Goal: Transaction & Acquisition: Obtain resource

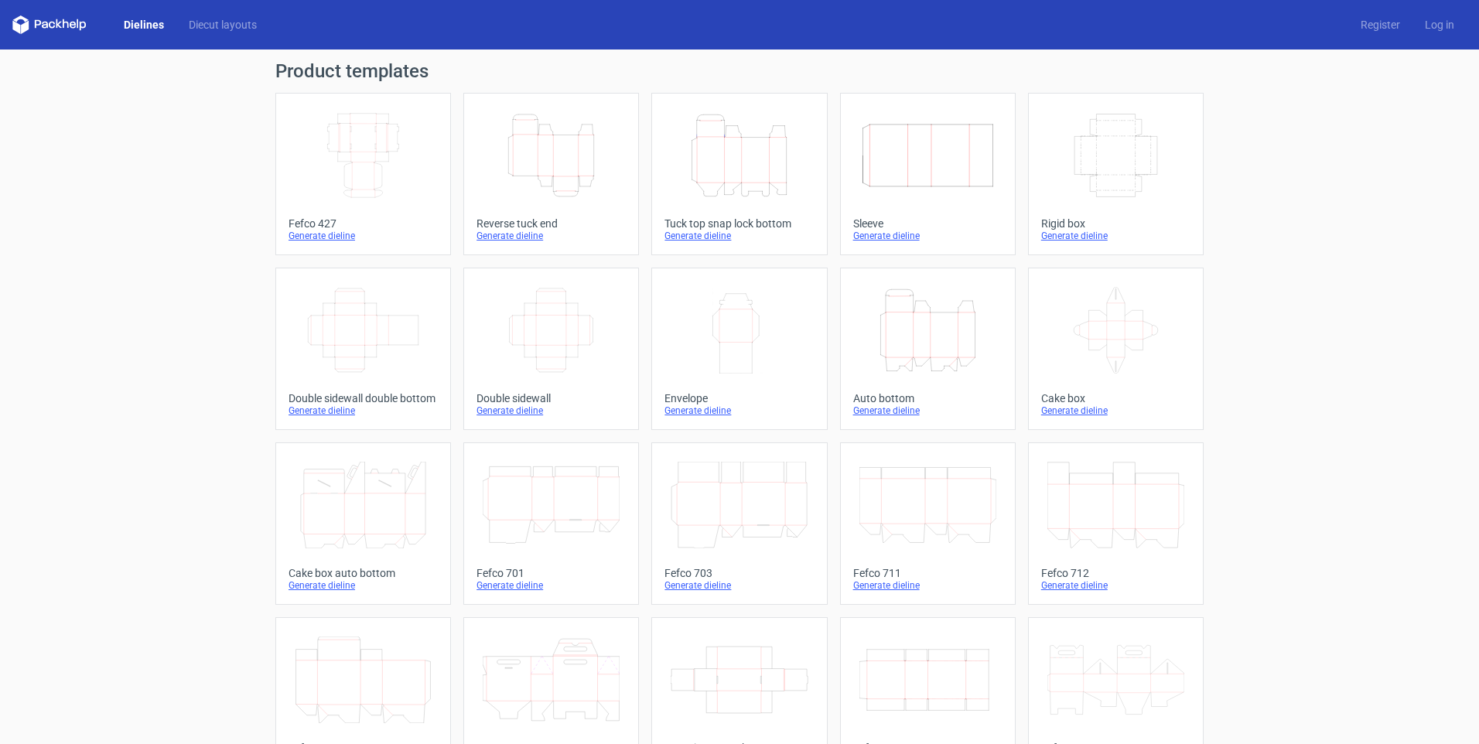
click at [367, 163] on icon "Width Depth Height" at bounding box center [363, 155] width 137 height 87
click at [353, 148] on icon "Width Depth Height" at bounding box center [363, 155] width 137 height 87
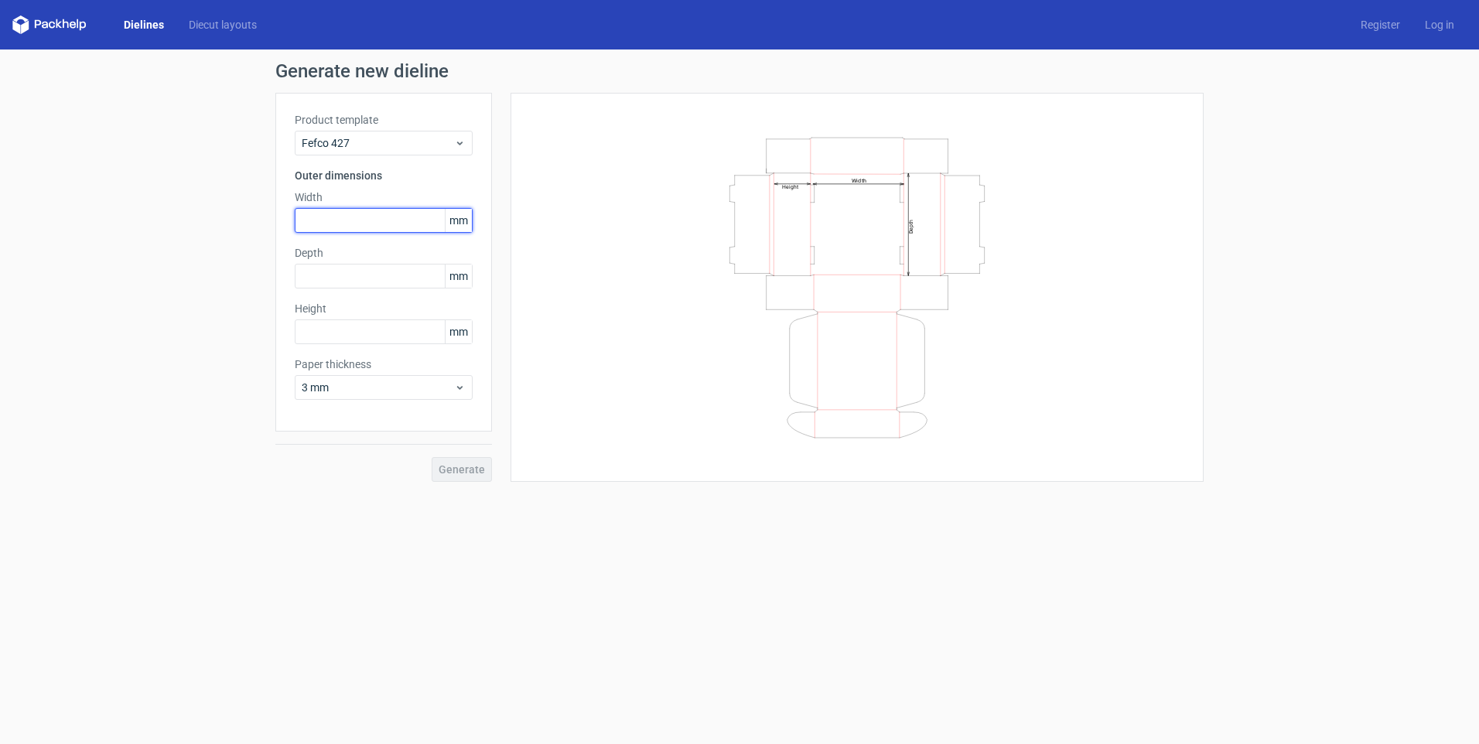
click at [338, 215] on input "text" at bounding box center [384, 220] width 178 height 25
type input "158"
click at [322, 278] on input "text" at bounding box center [384, 276] width 178 height 25
type input "140"
click at [321, 330] on input "text" at bounding box center [384, 331] width 178 height 25
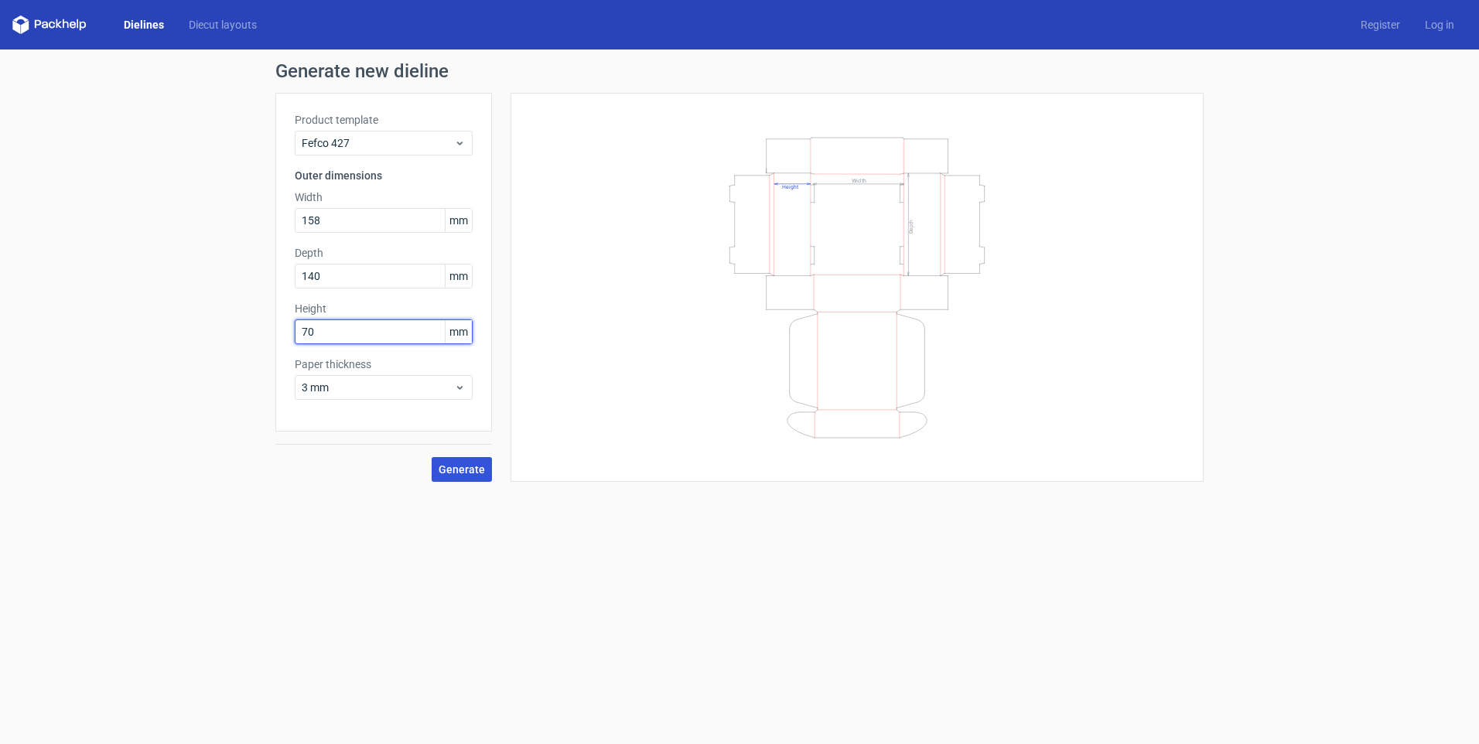
type input "70"
click at [462, 462] on button "Generate" at bounding box center [461, 469] width 60 height 25
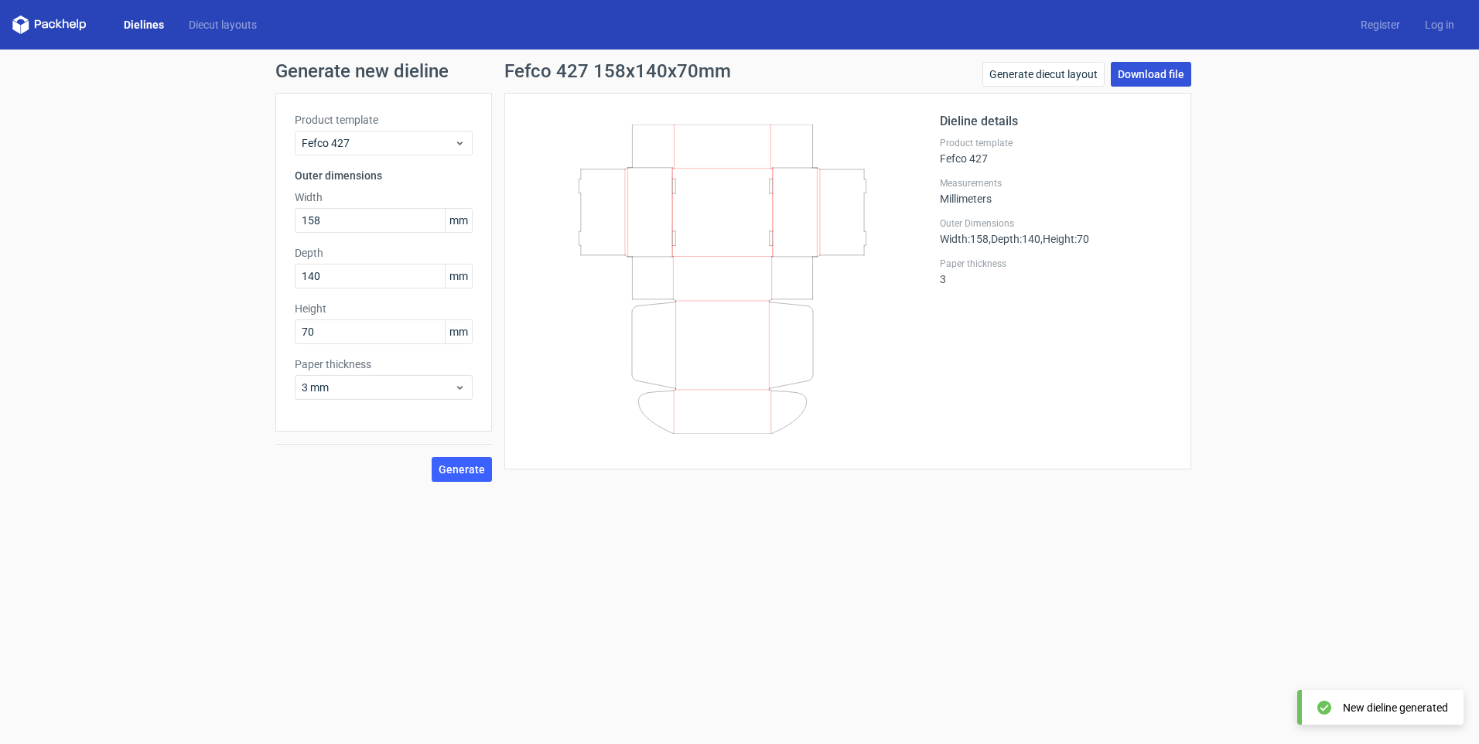
click at [1161, 71] on link "Download file" at bounding box center [1150, 74] width 80 height 25
